Goal: Obtain resource: Download file/media

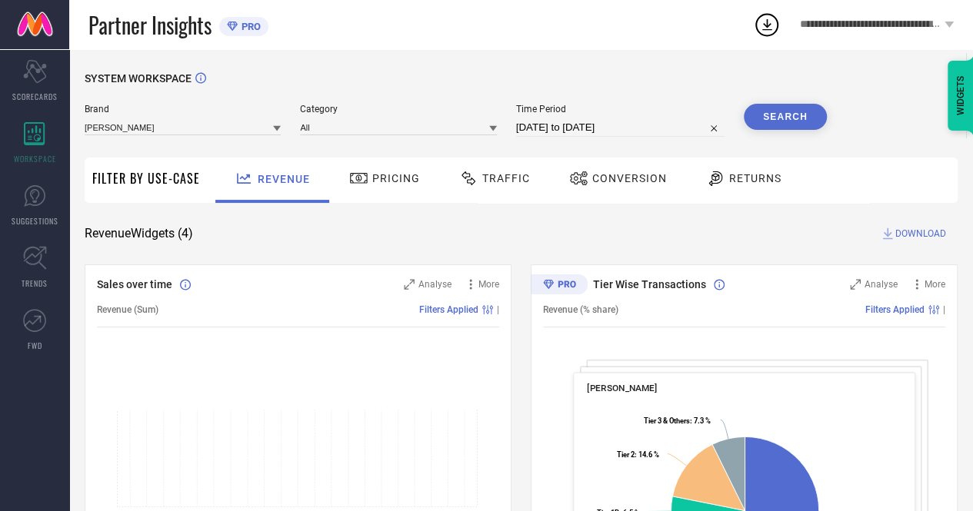
click at [281, 129] on icon at bounding box center [277, 129] width 8 height 8
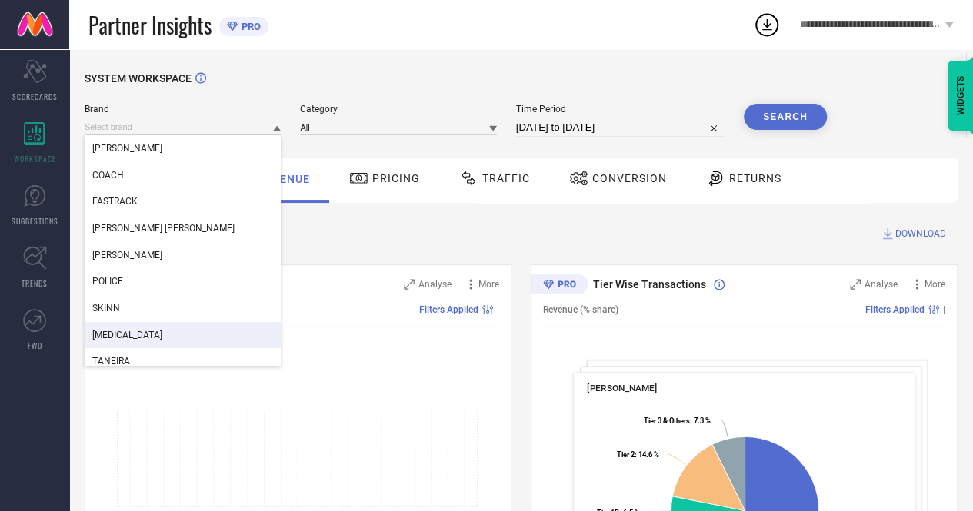
click at [131, 341] on div "[MEDICAL_DATA]" at bounding box center [183, 335] width 196 height 26
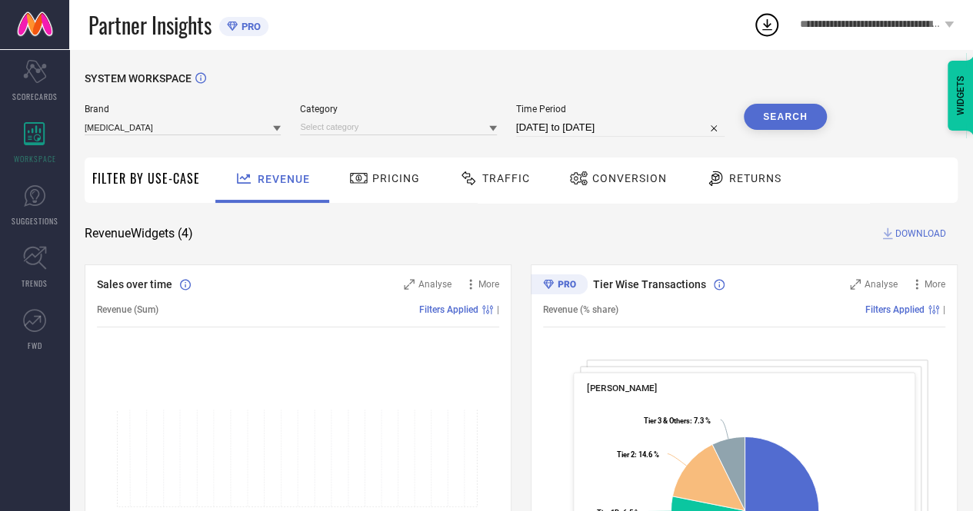
click at [492, 185] on div "Traffic" at bounding box center [494, 178] width 78 height 26
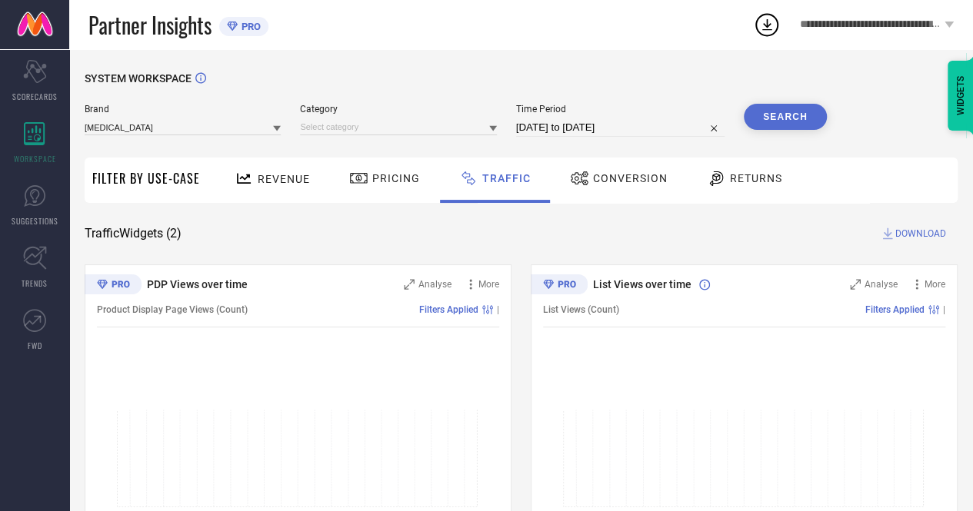
click at [491, 129] on icon at bounding box center [493, 129] width 8 height 8
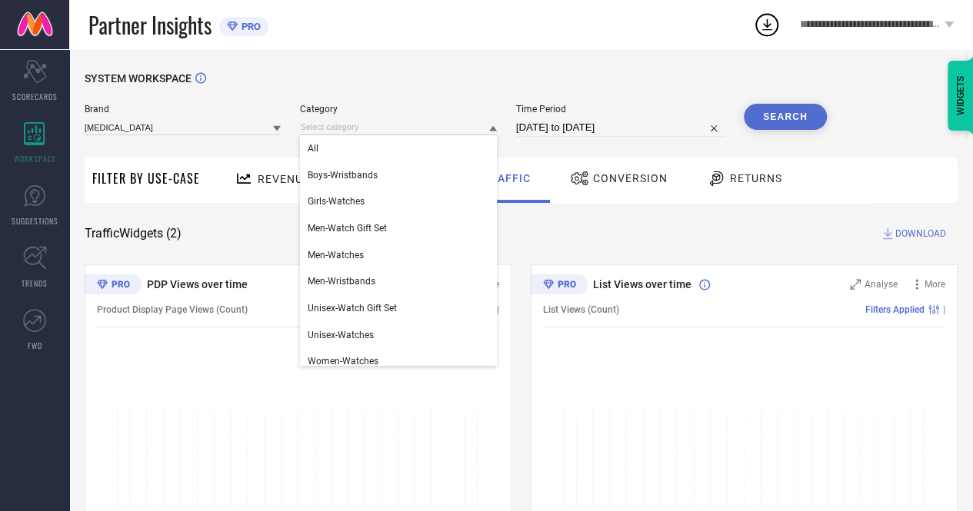
click at [414, 85] on div "SYSTEM WORKSPACE" at bounding box center [521, 88] width 873 height 32
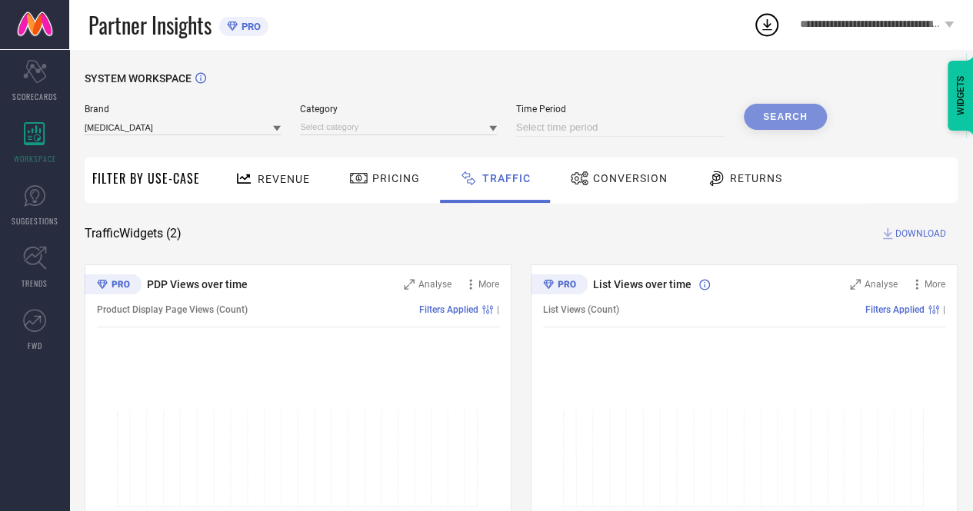
click at [503, 127] on div "Brand [MEDICAL_DATA] Category Time Period Search" at bounding box center [456, 120] width 742 height 33
click at [492, 128] on icon at bounding box center [493, 128] width 8 height 5
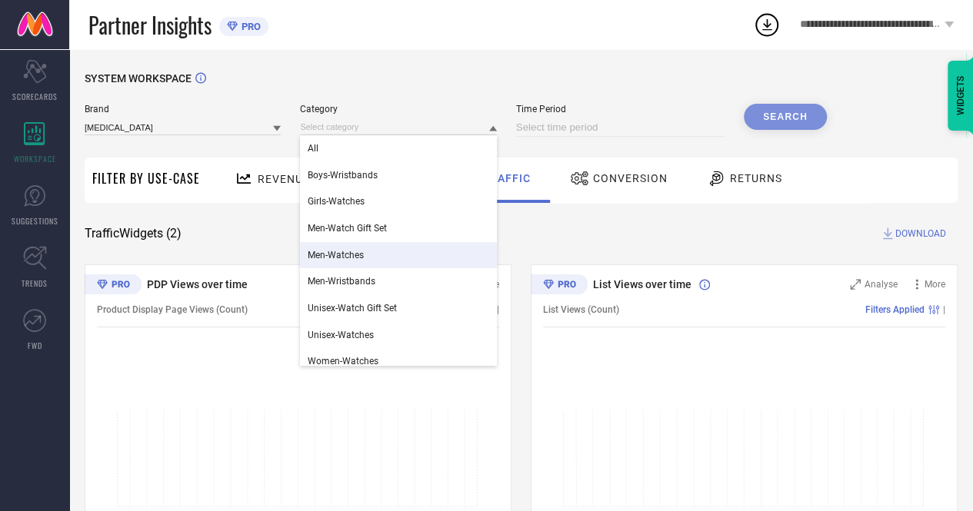
click at [354, 260] on span "Men-Watches" at bounding box center [336, 255] width 56 height 11
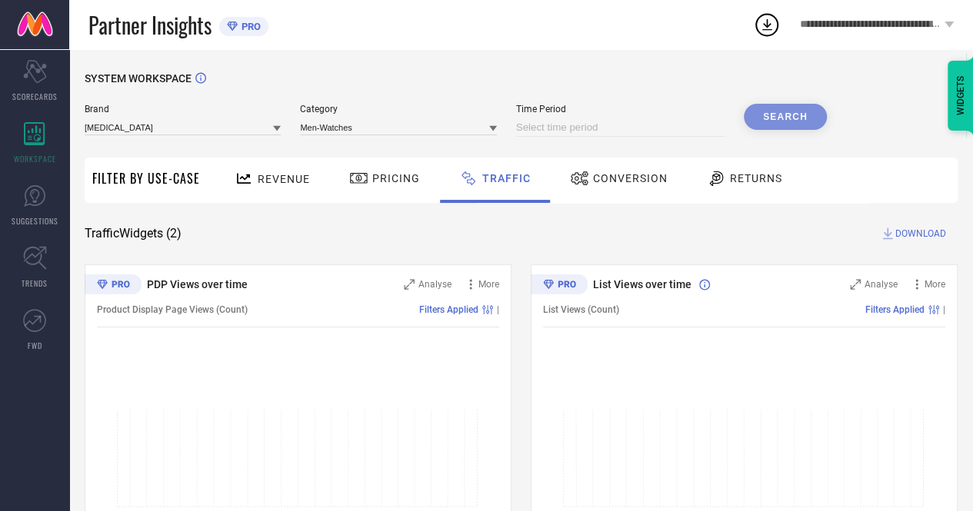
click at [574, 127] on input at bounding box center [620, 127] width 208 height 18
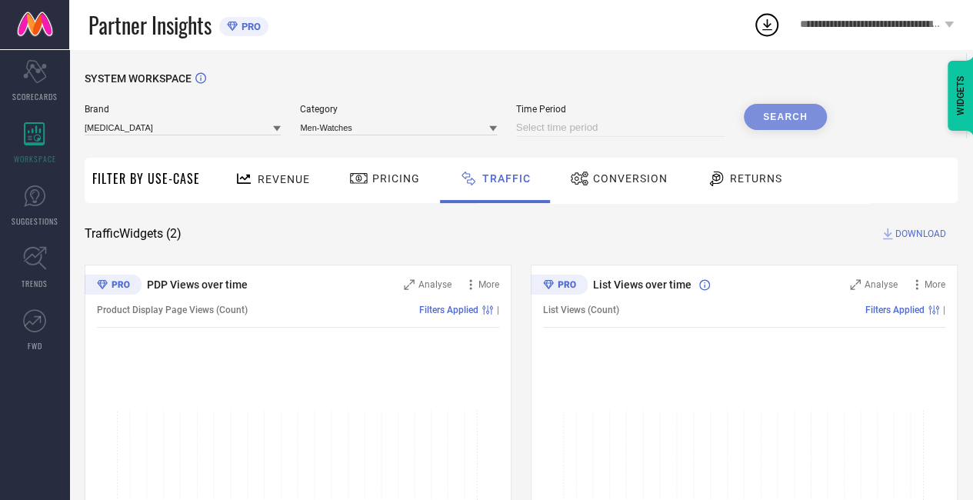
select select "9"
select select "2025"
select select "10"
select select "2025"
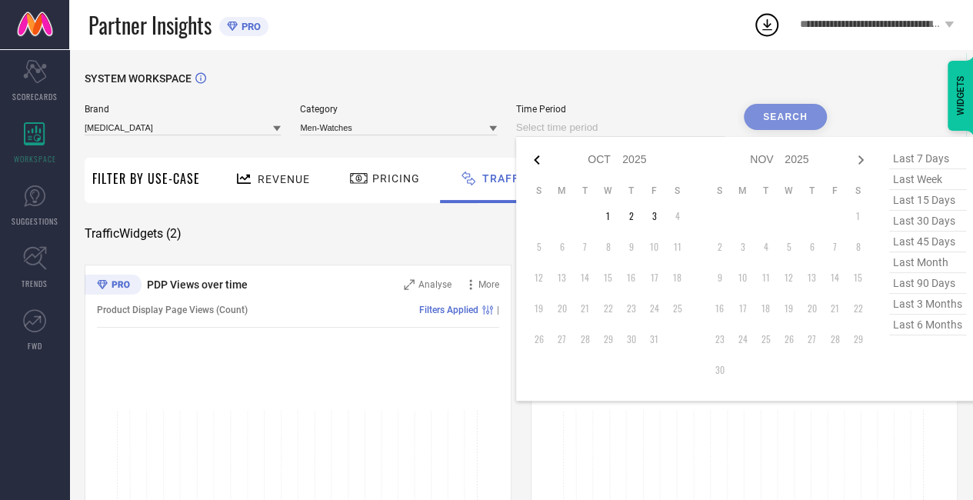
click at [537, 160] on icon at bounding box center [536, 160] width 18 height 18
select select "8"
select select "2025"
select select "9"
select select "2025"
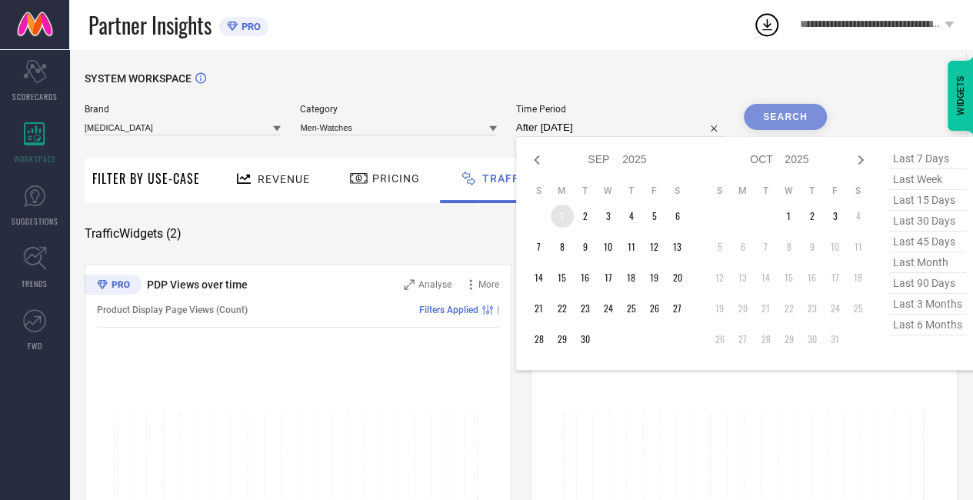
click at [564, 214] on td "1" at bounding box center [561, 216] width 23 height 23
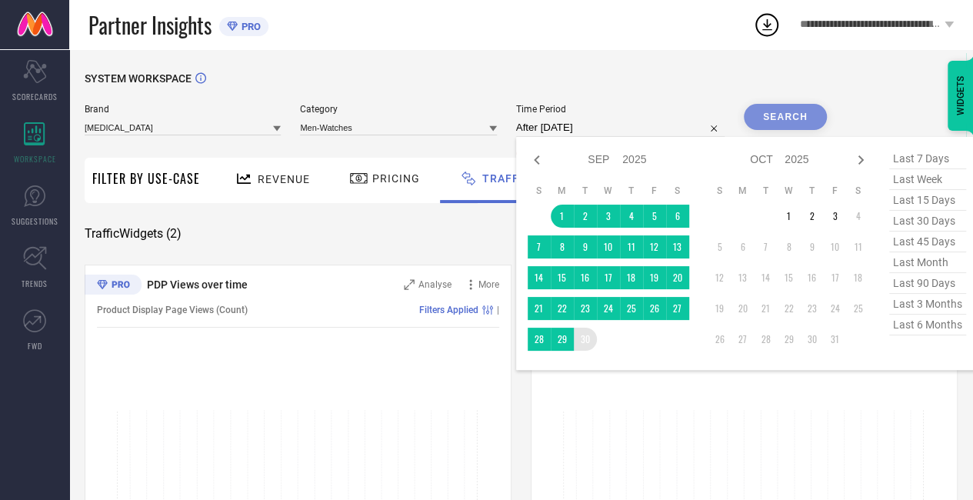
type input "[DATE] to [DATE]"
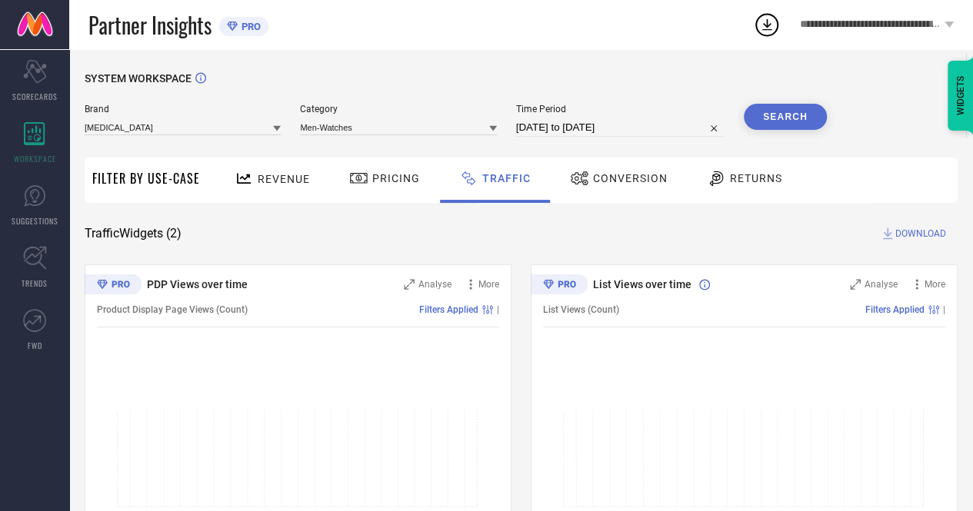
click at [781, 115] on button "Search" at bounding box center [784, 117] width 83 height 26
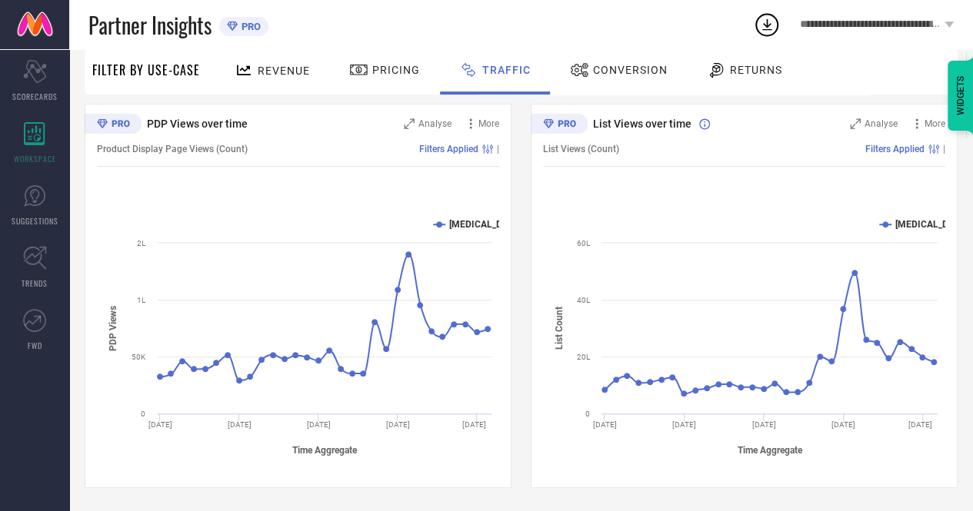
scroll to position [17, 0]
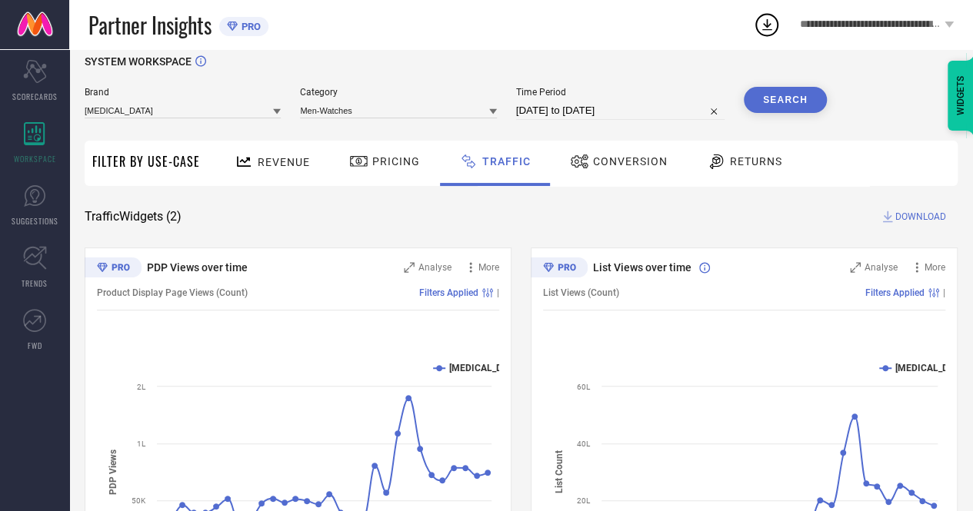
click at [899, 220] on span "DOWNLOAD" at bounding box center [920, 216] width 51 height 15
click at [771, 15] on div "1" at bounding box center [778, 15] width 14 height 12
click at [666, 215] on div "Traffic Widgets ( 2 ) DOWNLOAD" at bounding box center [521, 216] width 873 height 15
